Goal: Check status: Check status

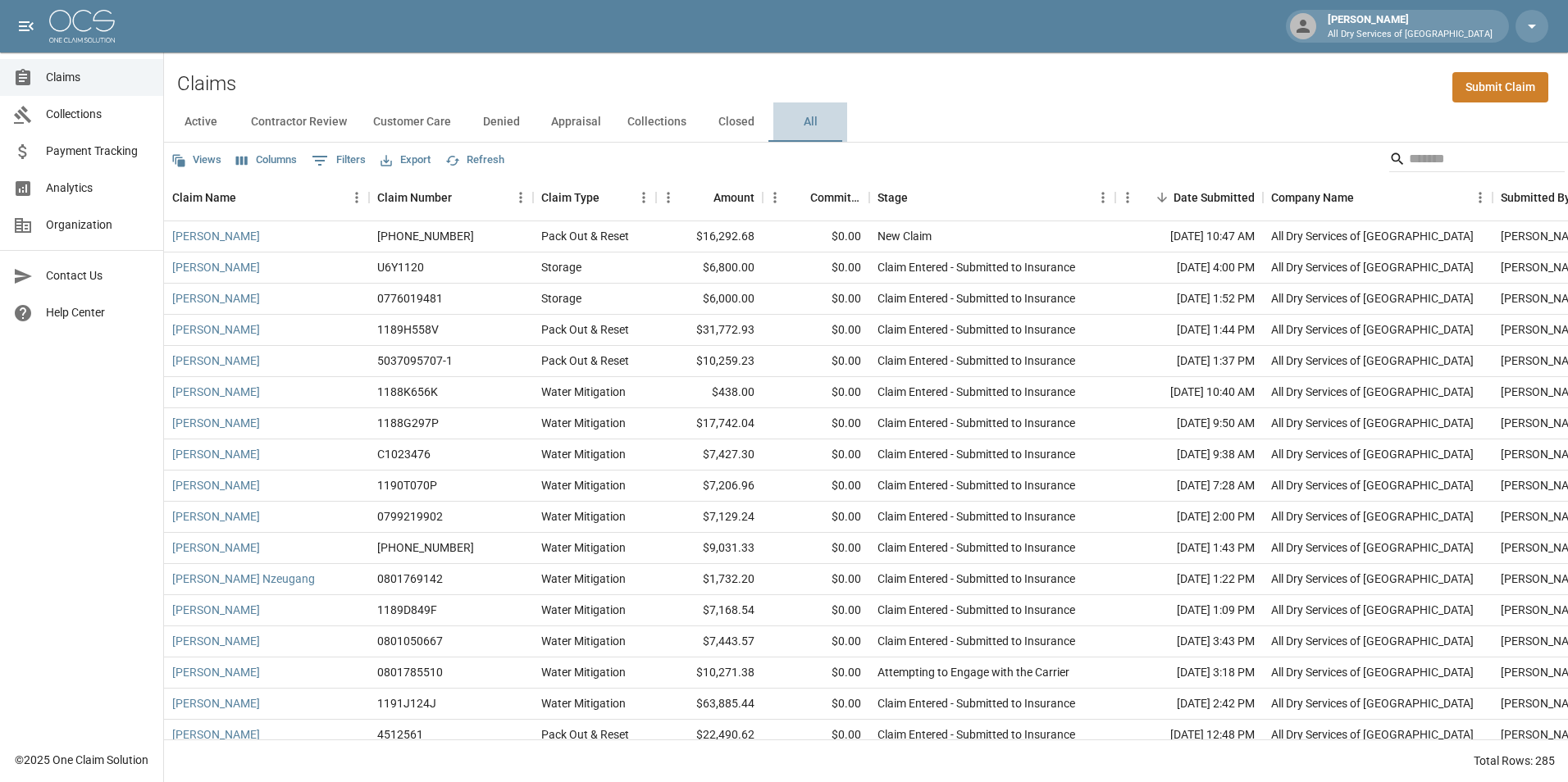
click at [806, 120] on button "All" at bounding box center [810, 122] width 74 height 39
click at [80, 185] on span "Analytics" at bounding box center [98, 188] width 104 height 17
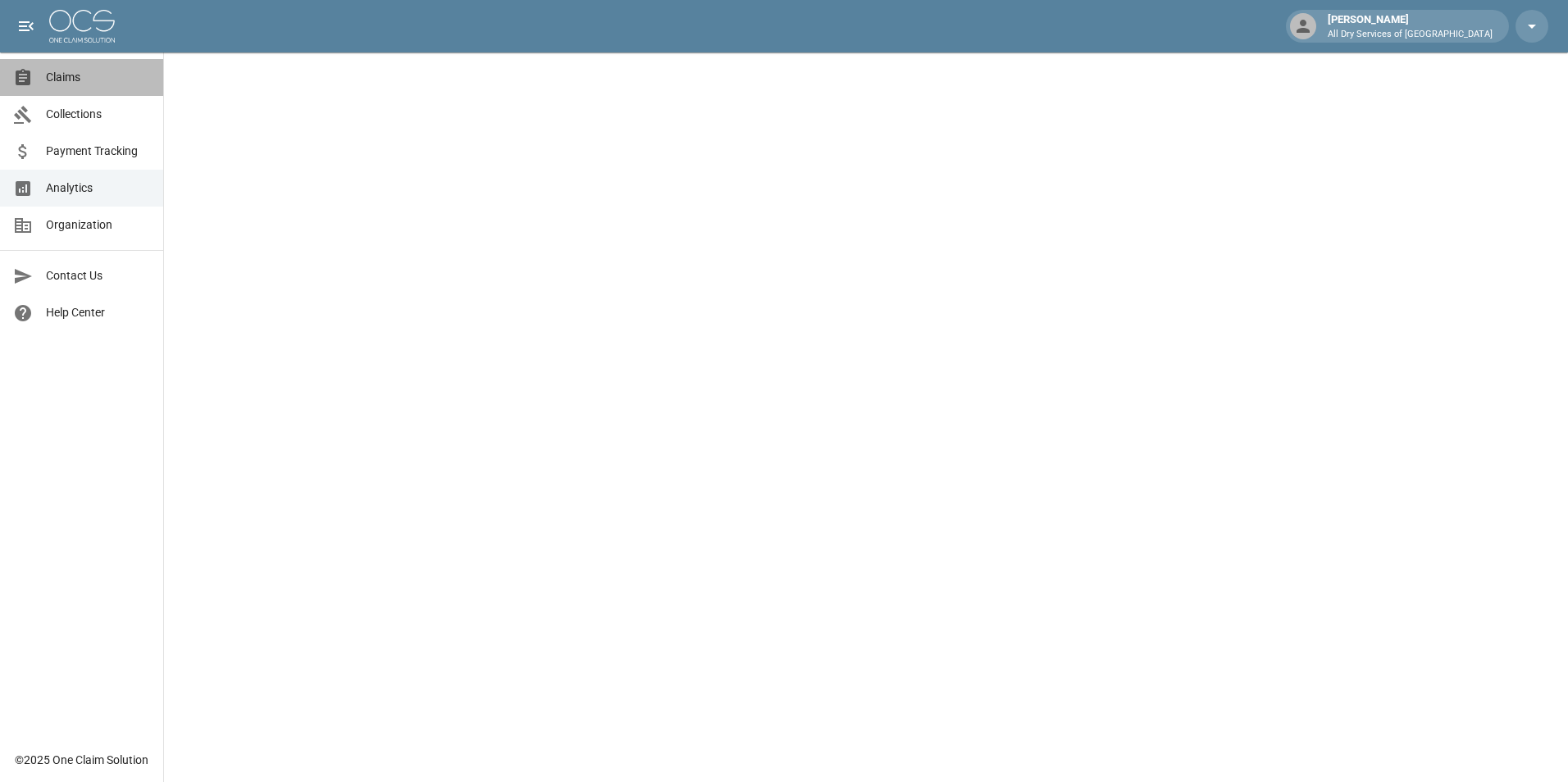
click at [78, 71] on span "Claims" at bounding box center [98, 77] width 104 height 17
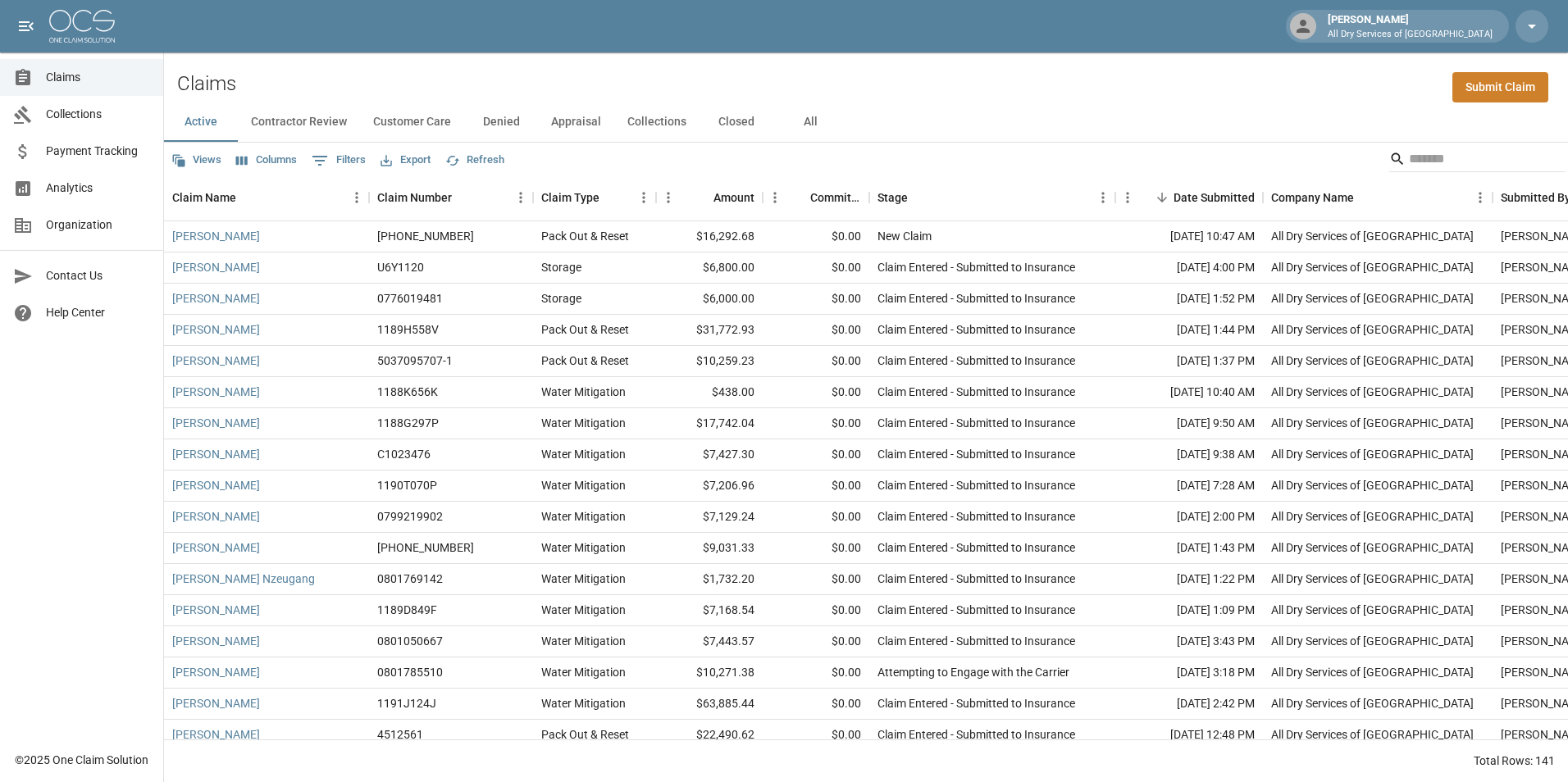
click at [810, 126] on button "All" at bounding box center [810, 122] width 74 height 39
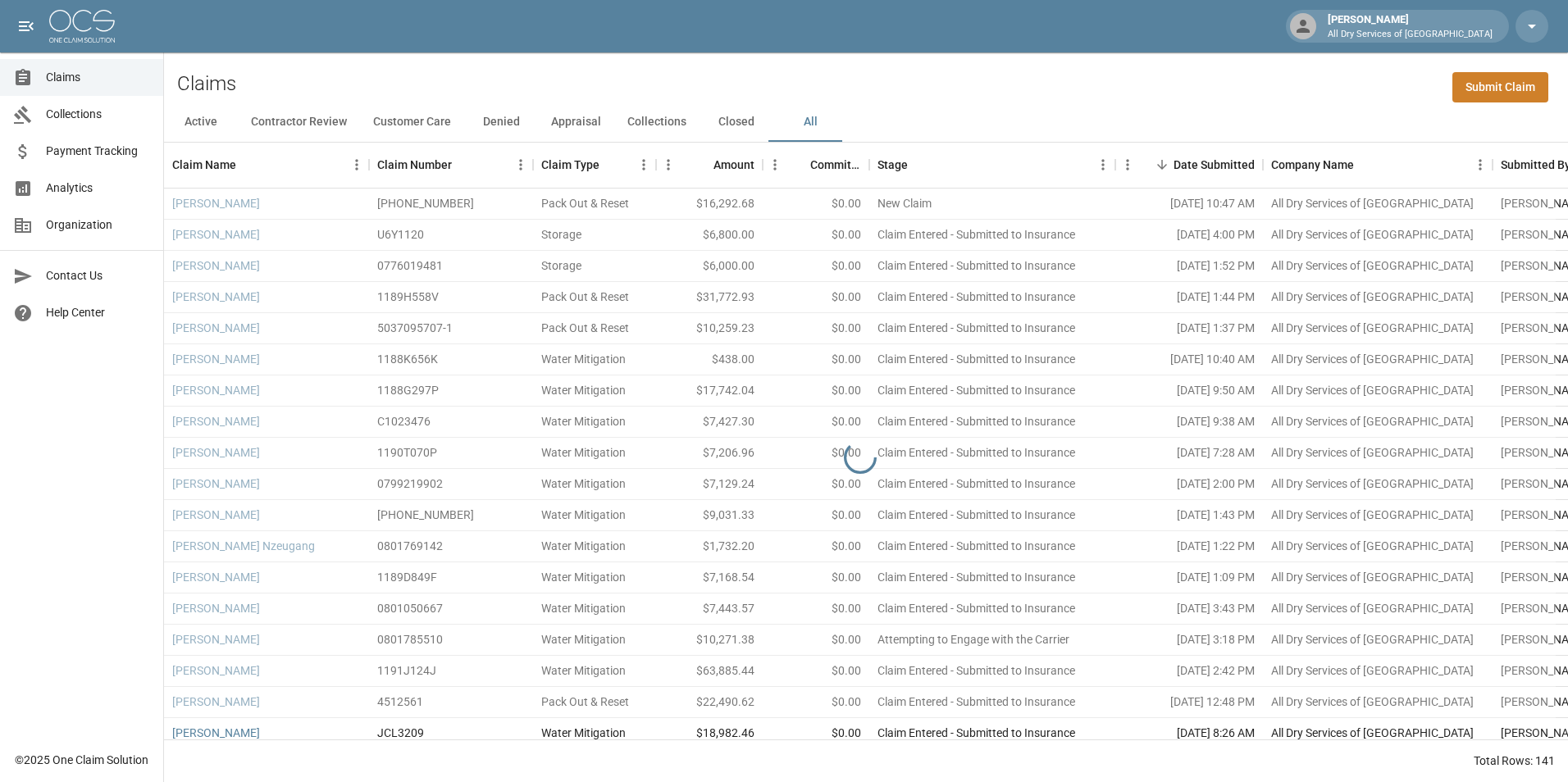
click at [101, 146] on span "Payment Tracking" at bounding box center [98, 151] width 104 height 17
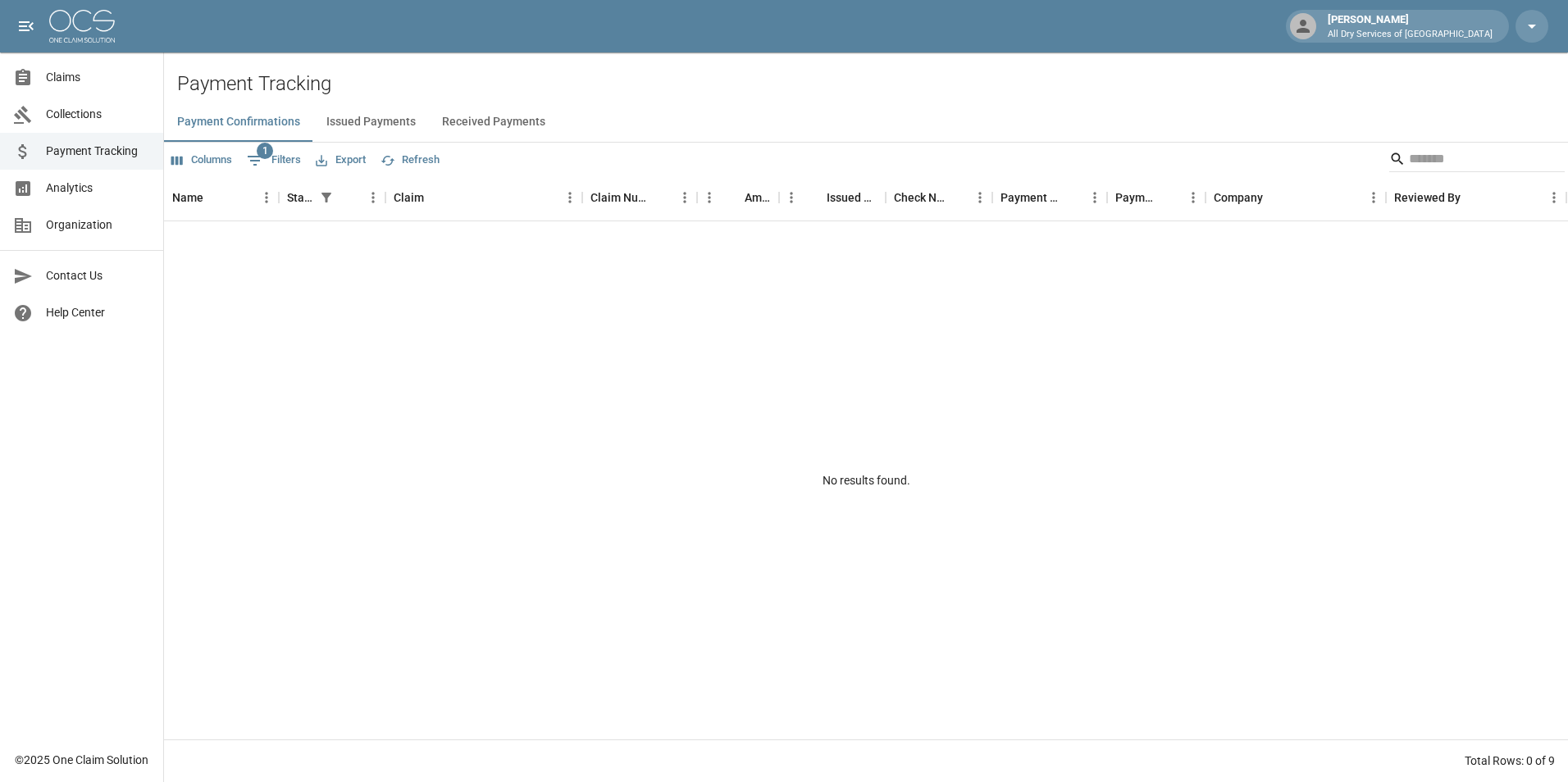
click at [379, 123] on button "Issued Payments" at bounding box center [371, 122] width 116 height 39
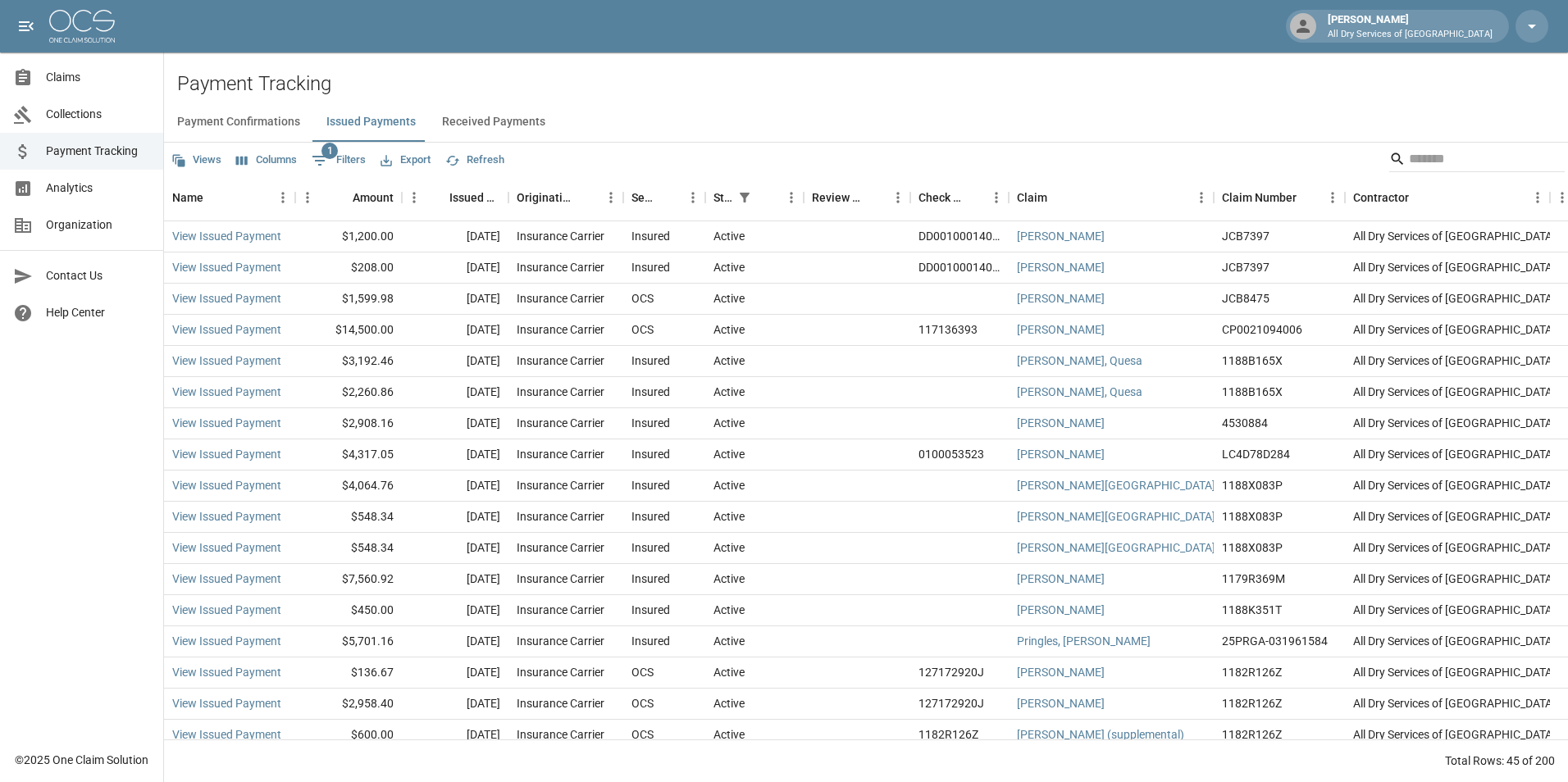
click at [492, 120] on button "Received Payments" at bounding box center [494, 122] width 130 height 39
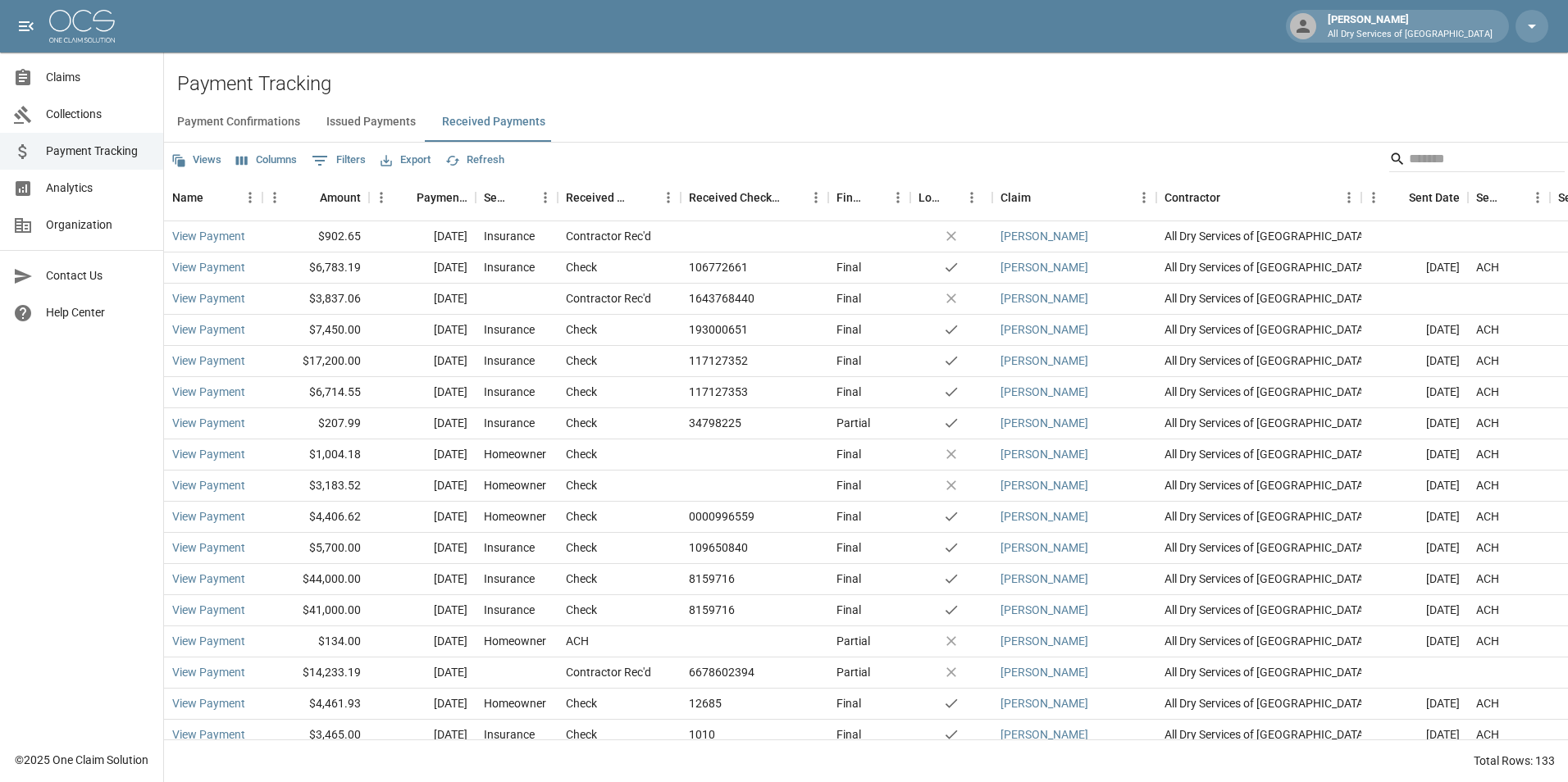
click at [104, 185] on span "Analytics" at bounding box center [98, 188] width 104 height 17
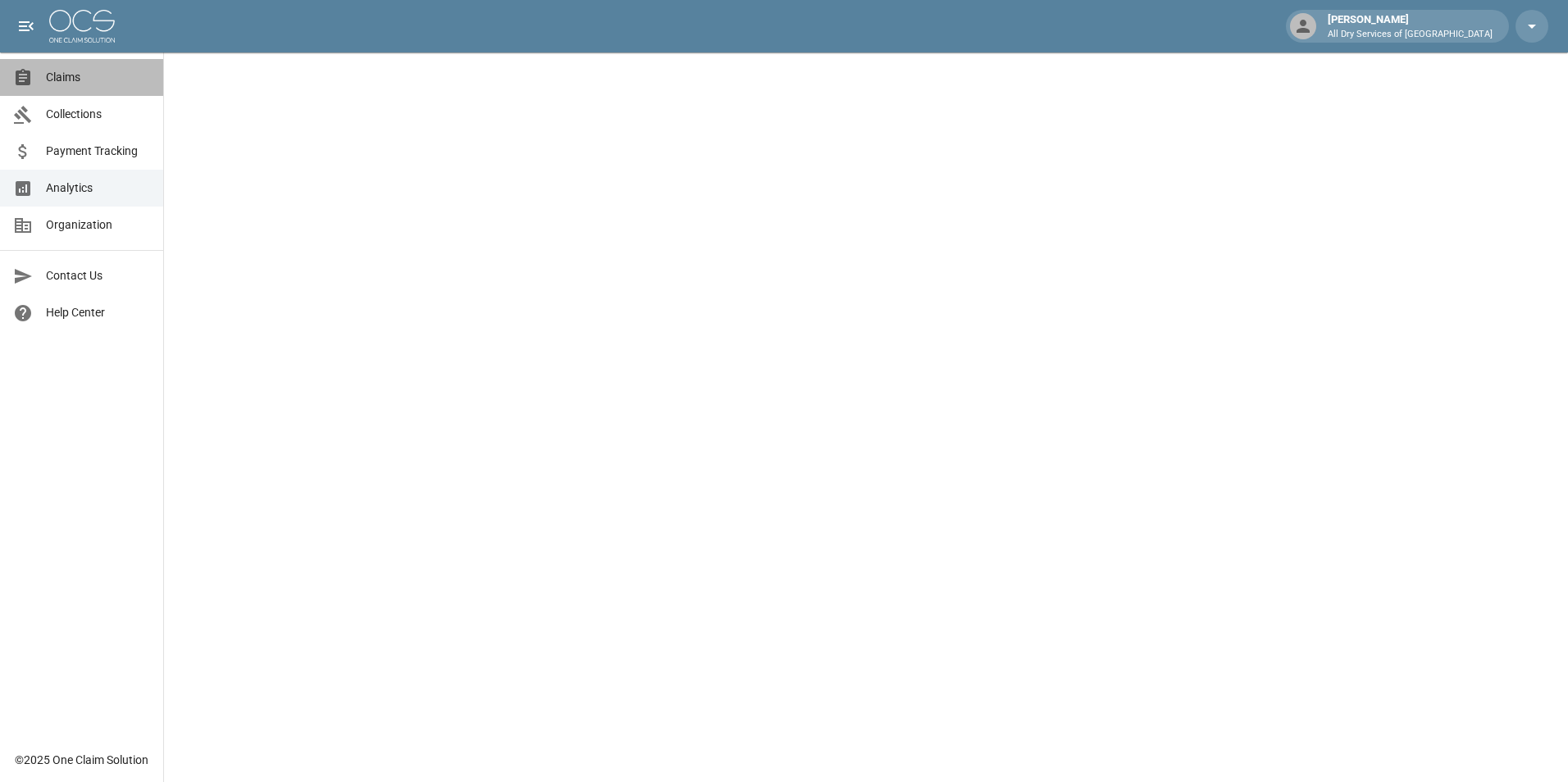
click at [85, 71] on span "Claims" at bounding box center [98, 77] width 104 height 17
